Goal: Check status: Check status

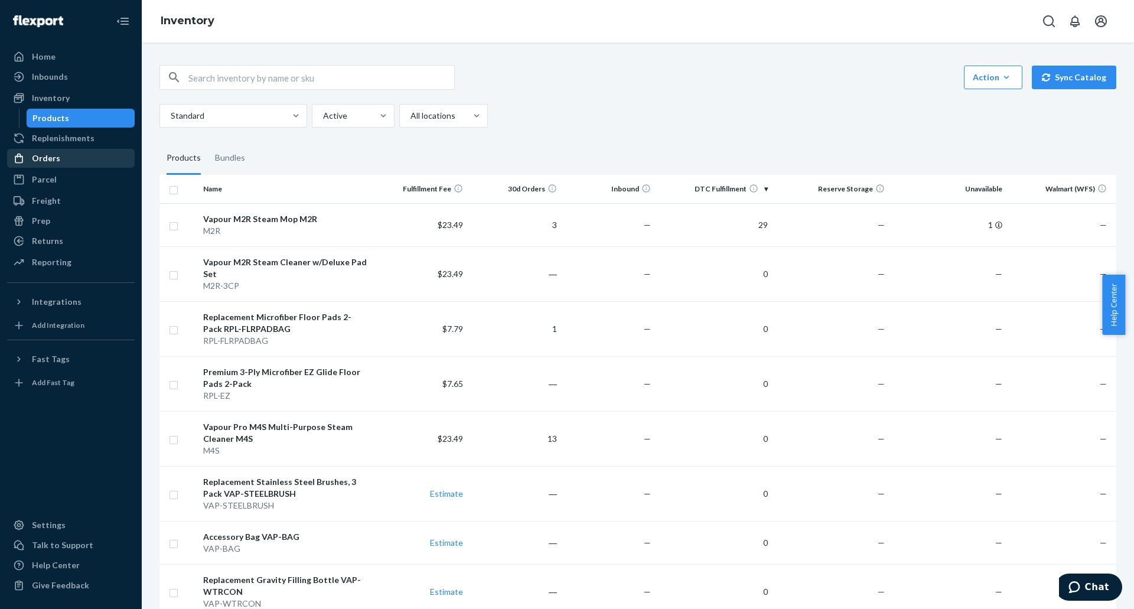
click at [61, 157] on div "Orders" at bounding box center [70, 158] width 125 height 17
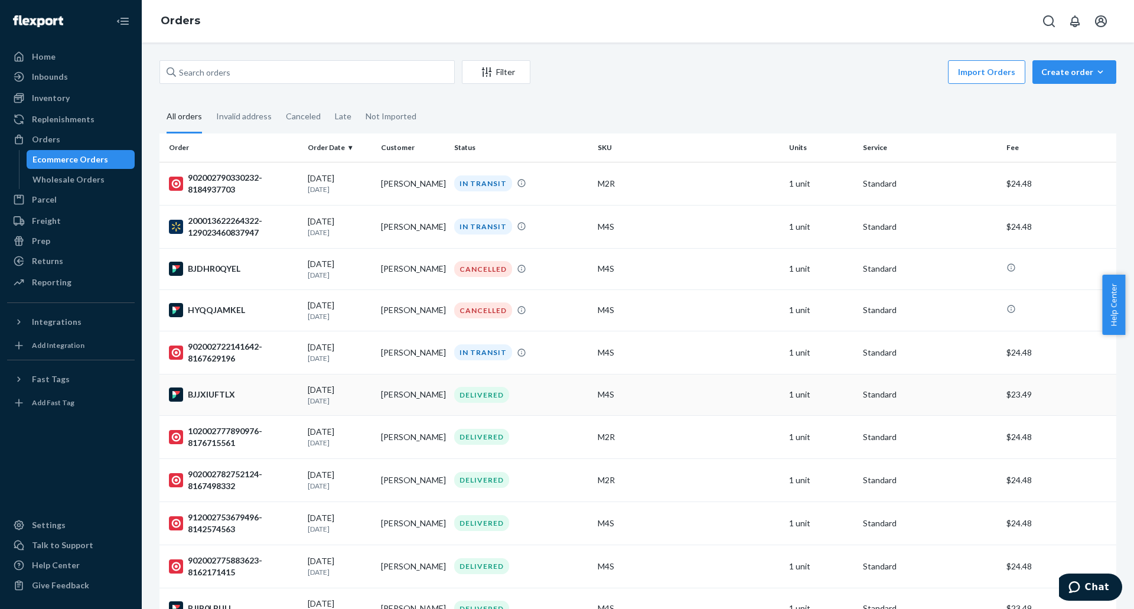
click at [214, 390] on div "BJJXIUFTLX" at bounding box center [233, 394] width 129 height 14
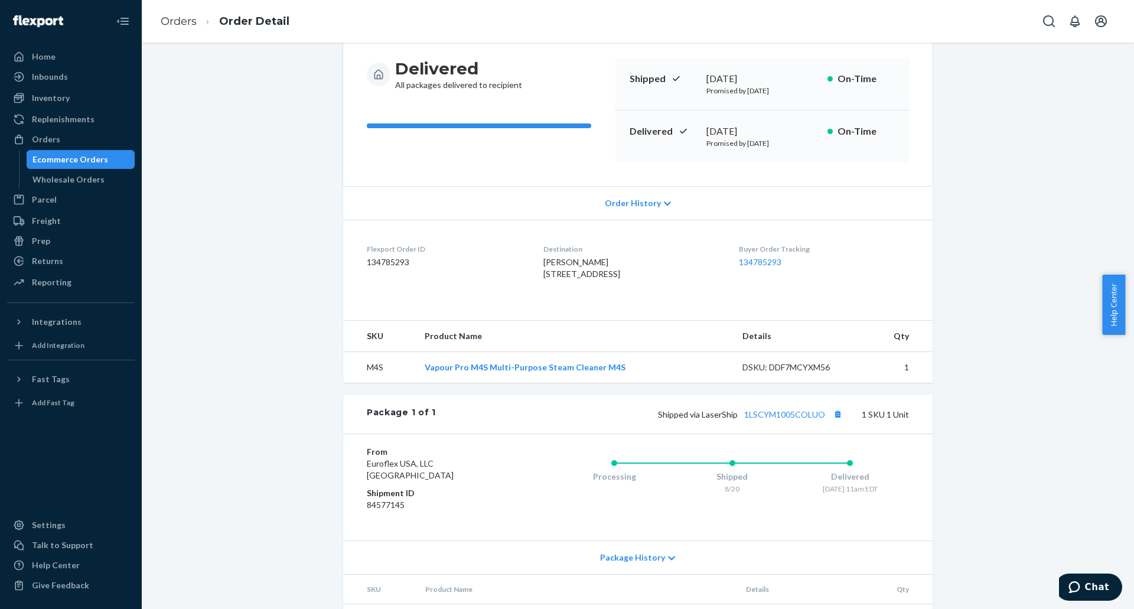
scroll to position [174, 0]
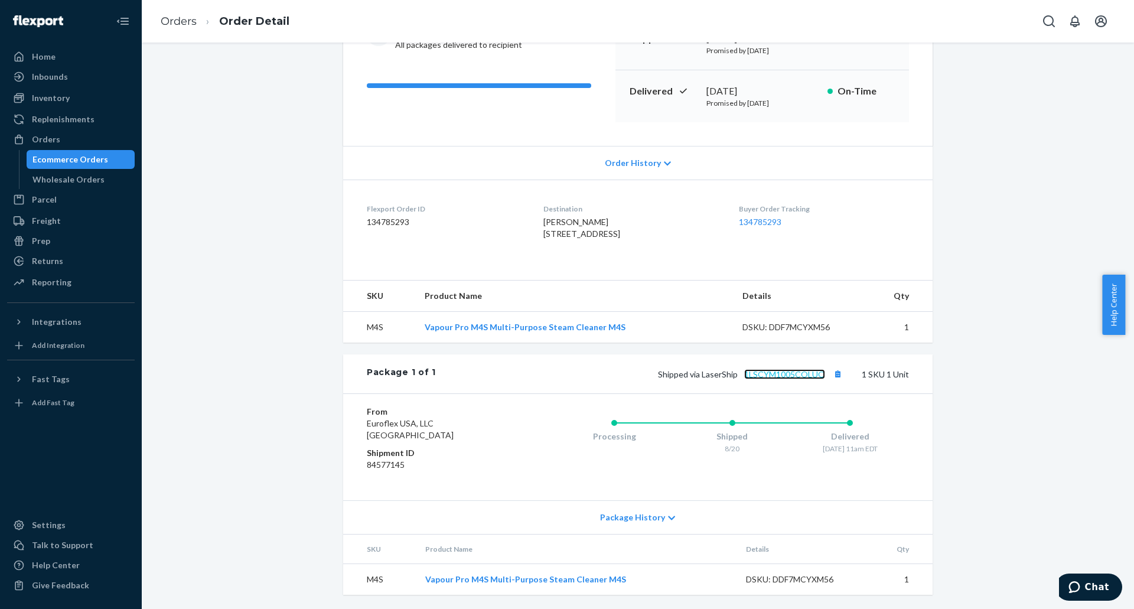
click at [767, 373] on link "1LSCYM1005COLUO" at bounding box center [784, 374] width 81 height 10
click at [41, 138] on div "Orders" at bounding box center [46, 139] width 28 height 12
